Goal: Book appointment/travel/reservation

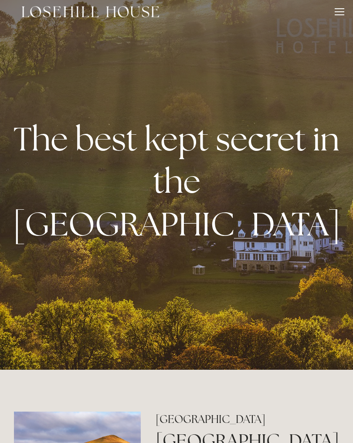
scroll to position [5, 0]
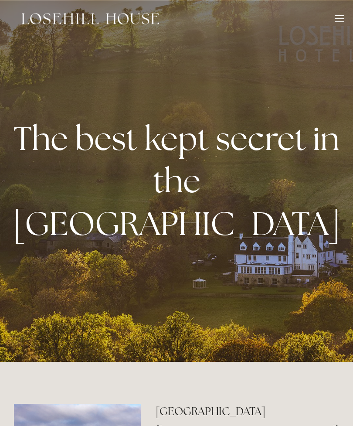
click at [342, 16] on div at bounding box center [340, 20] width 10 height 10
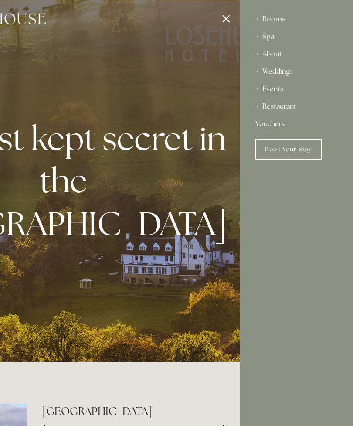
click at [289, 20] on div "Rooms" at bounding box center [297, 18] width 82 height 17
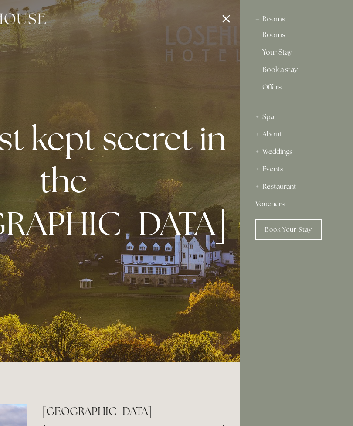
click at [281, 37] on link "Rooms" at bounding box center [297, 36] width 68 height 10
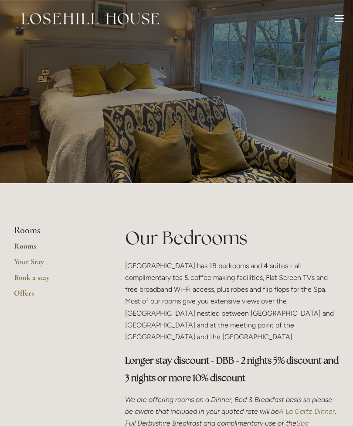
click at [337, 17] on div at bounding box center [340, 20] width 10 height 10
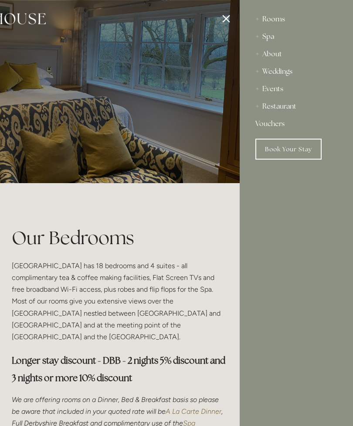
click at [275, 39] on div "Spa" at bounding box center [297, 36] width 82 height 17
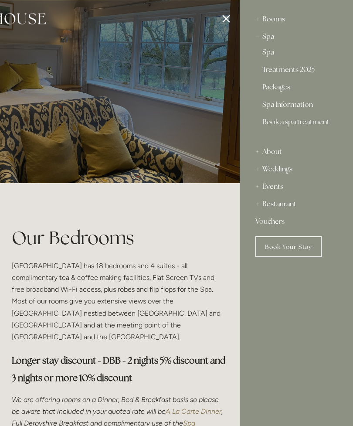
click at [286, 89] on link "Packages" at bounding box center [297, 89] width 68 height 10
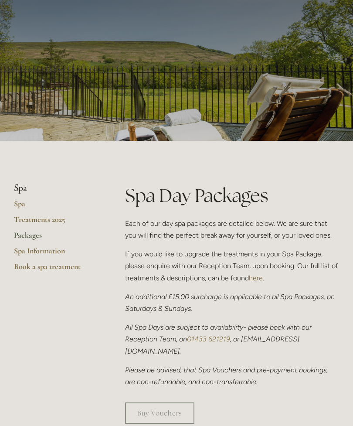
scroll to position [48, 0]
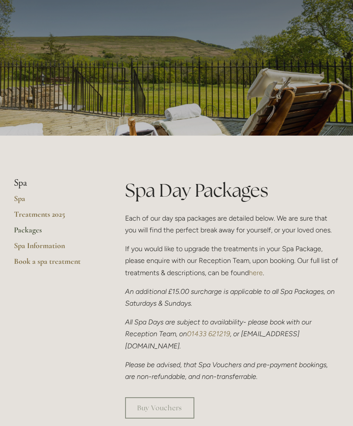
click at [32, 243] on link "Spa Information" at bounding box center [55, 249] width 83 height 16
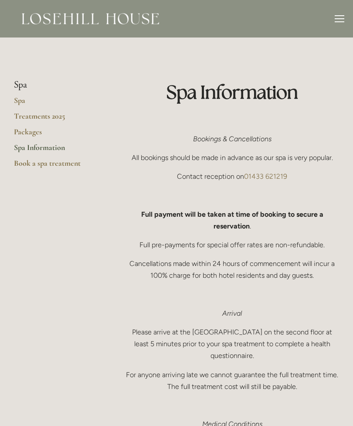
click at [27, 116] on link "Treatments 2025" at bounding box center [55, 119] width 83 height 16
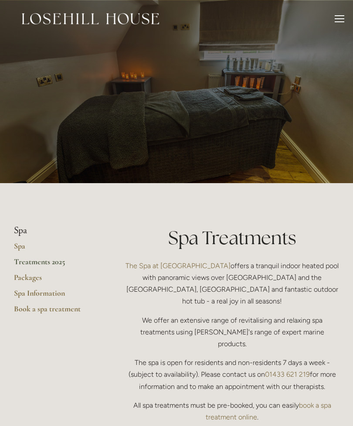
click at [341, 18] on div at bounding box center [340, 18] width 10 height 1
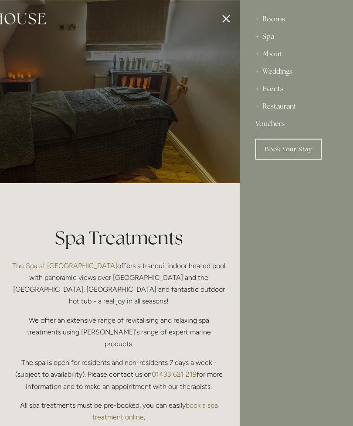
click at [287, 24] on div "Rooms" at bounding box center [297, 18] width 82 height 17
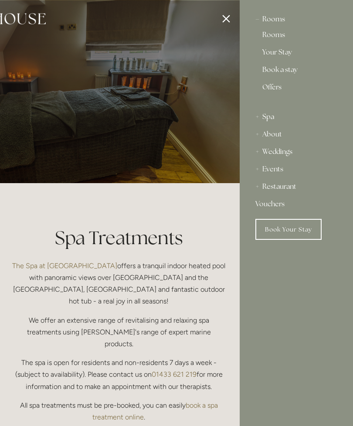
click at [290, 72] on link "Book a stay" at bounding box center [297, 71] width 68 height 10
